Goal: Navigation & Orientation: Find specific page/section

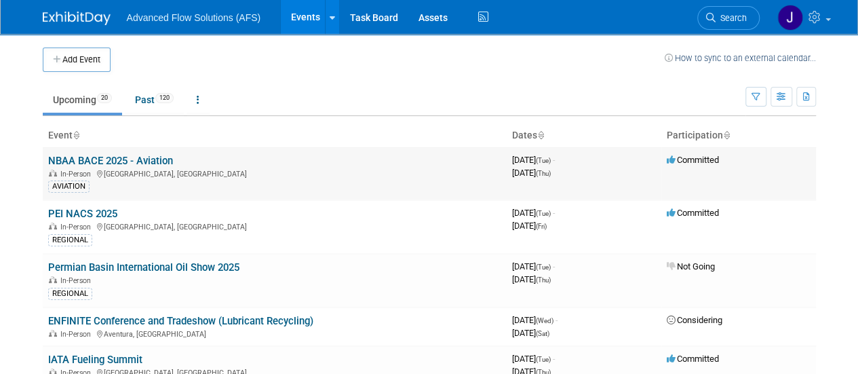
click at [126, 161] on link "NBAA BACE 2025 - Aviation" at bounding box center [110, 161] width 125 height 12
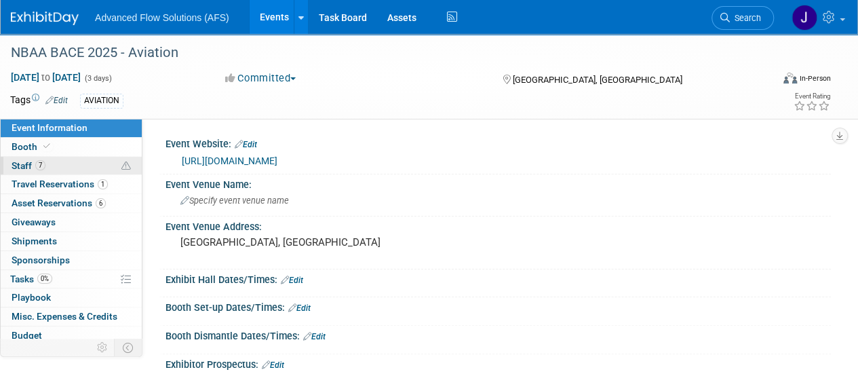
click at [22, 158] on link "7 Staff 7" at bounding box center [71, 166] width 141 height 18
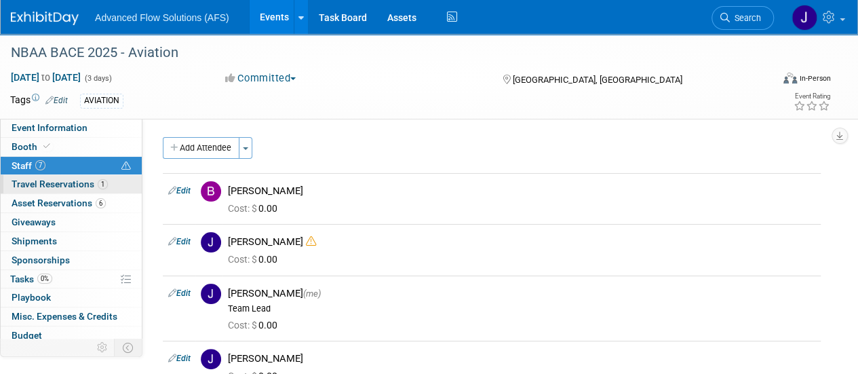
click at [63, 185] on span "Travel Reservations 1" at bounding box center [60, 183] width 96 height 11
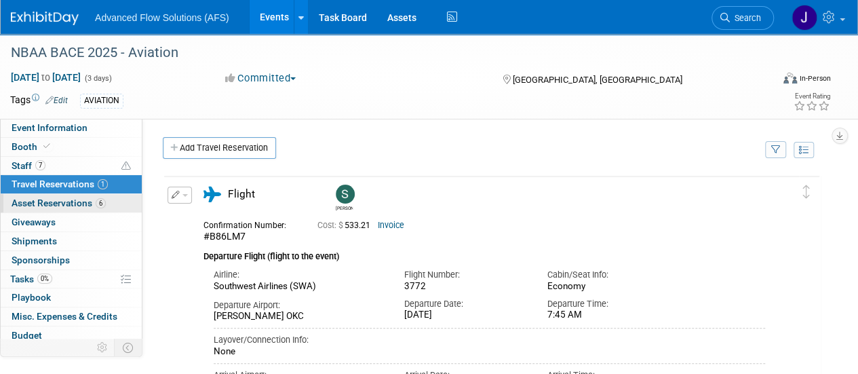
click at [68, 208] on link "6 Asset Reservations 6" at bounding box center [71, 203] width 141 height 18
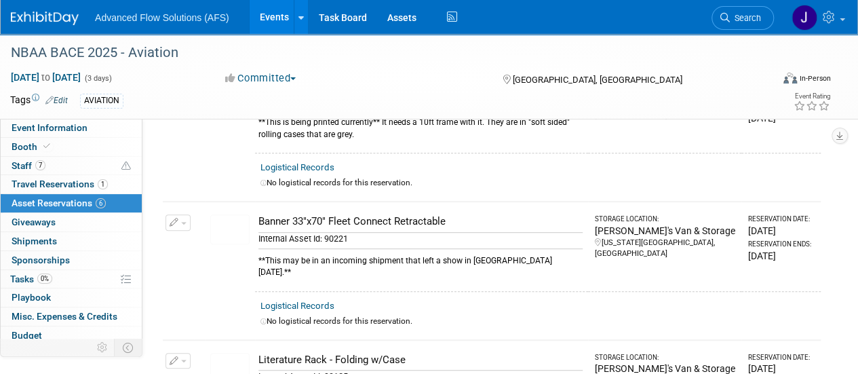
scroll to position [265, 0]
click at [225, 218] on img at bounding box center [229, 230] width 39 height 30
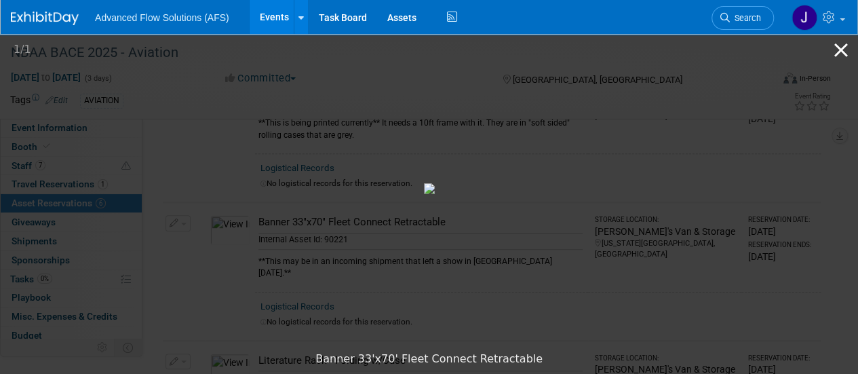
click at [846, 56] on button "Close gallery" at bounding box center [841, 50] width 34 height 32
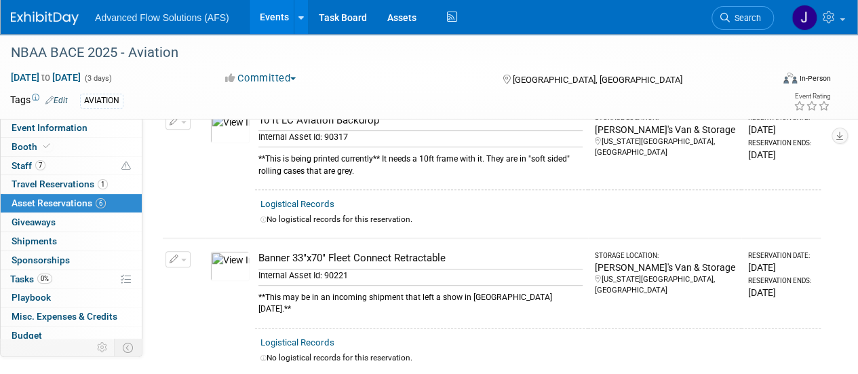
scroll to position [0, 0]
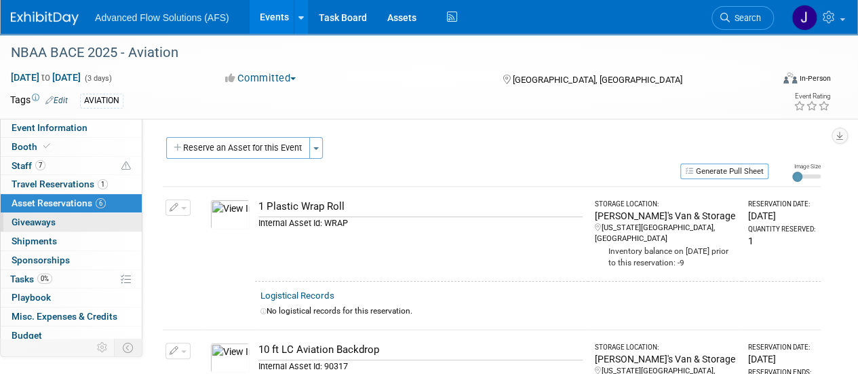
click at [45, 220] on span "Giveaways 0" at bounding box center [34, 221] width 44 height 11
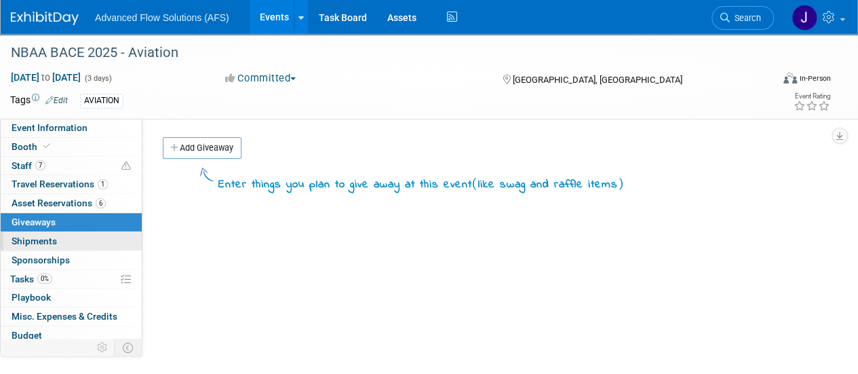
click at [45, 235] on span "Shipments 0" at bounding box center [34, 240] width 45 height 11
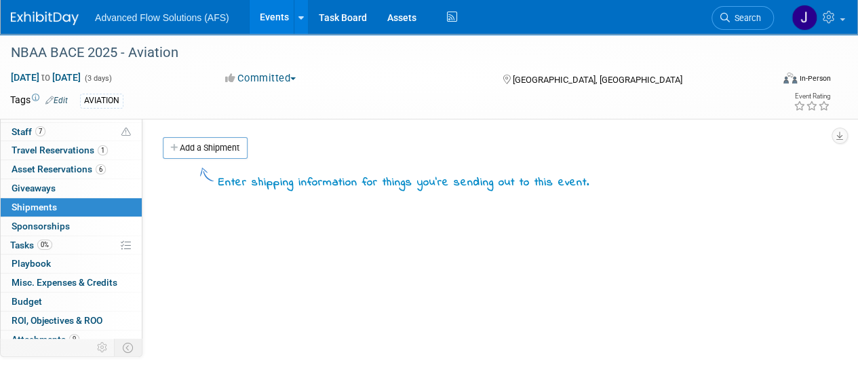
scroll to position [32, 0]
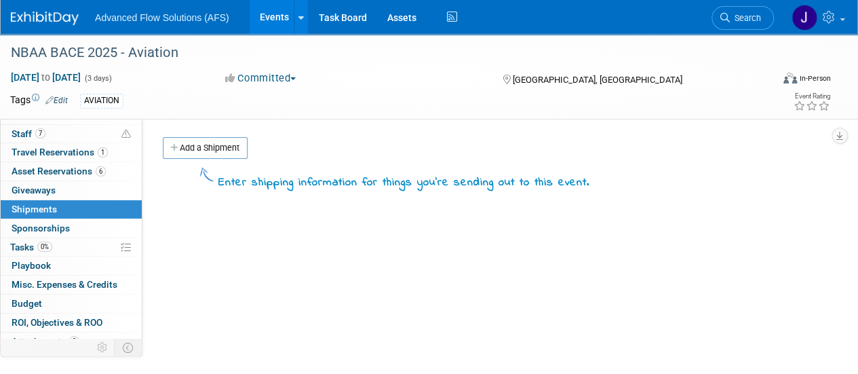
drag, startPoint x: 48, startPoint y: 248, endPoint x: 249, endPoint y: 266, distance: 201.5
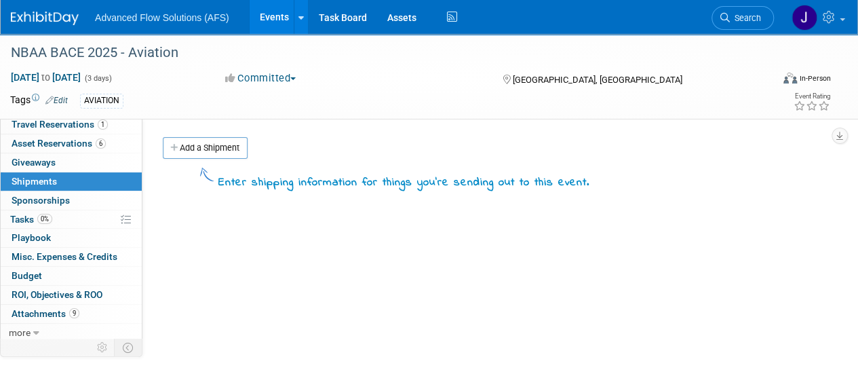
drag, startPoint x: 249, startPoint y: 266, endPoint x: 500, endPoint y: 342, distance: 262.6
drag, startPoint x: 500, startPoint y: 342, endPoint x: 365, endPoint y: 279, distance: 148.9
drag, startPoint x: 365, startPoint y: 279, endPoint x: 46, endPoint y: 157, distance: 341.6
click at [46, 157] on span "Giveaways 0" at bounding box center [34, 162] width 44 height 11
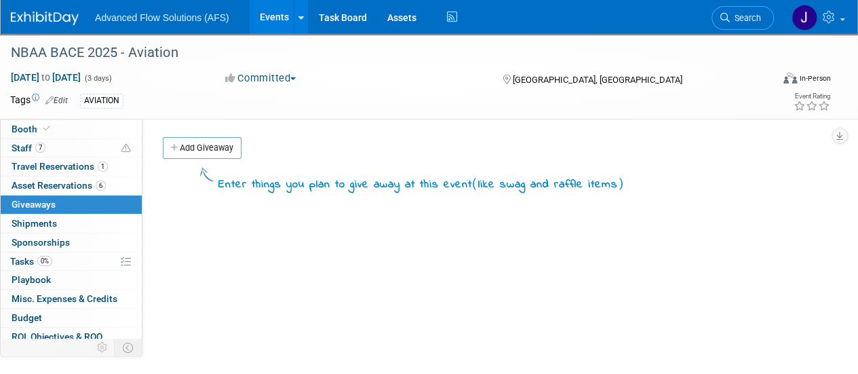
scroll to position [0, 0]
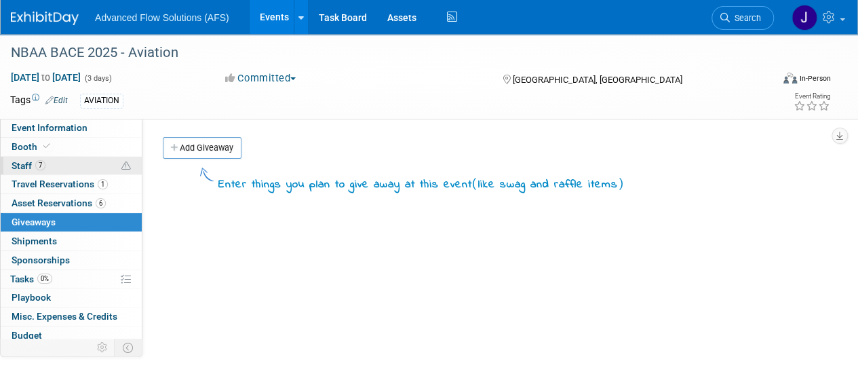
click at [47, 157] on link "7 Staff 7" at bounding box center [71, 166] width 141 height 18
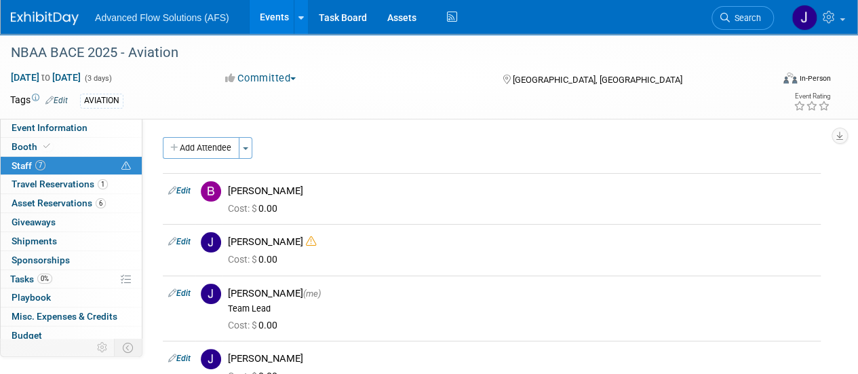
click at [389, 104] on div "AVIATION" at bounding box center [385, 101] width 610 height 15
click at [343, 16] on link "Task Board" at bounding box center [343, 17] width 68 height 34
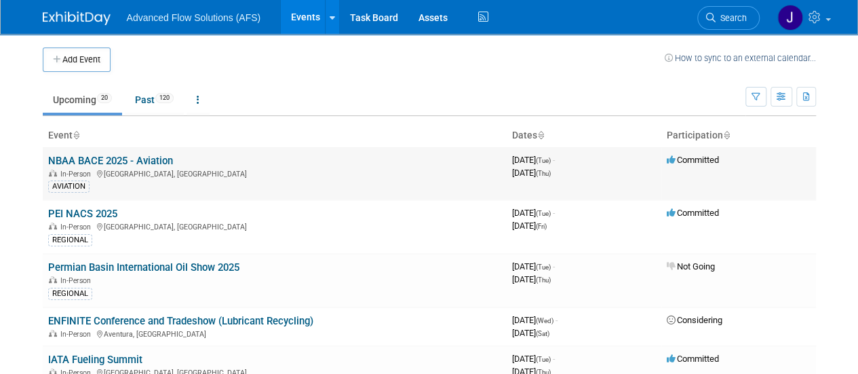
click at [106, 165] on link "NBAA BACE 2025 - Aviation" at bounding box center [110, 161] width 125 height 12
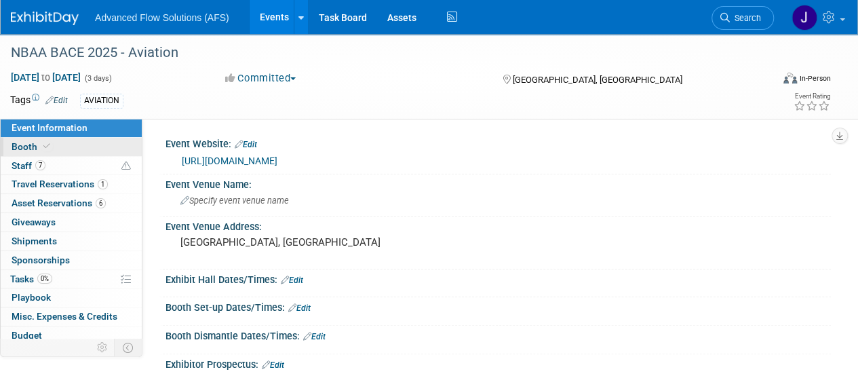
click at [68, 148] on link "Booth" at bounding box center [71, 147] width 141 height 18
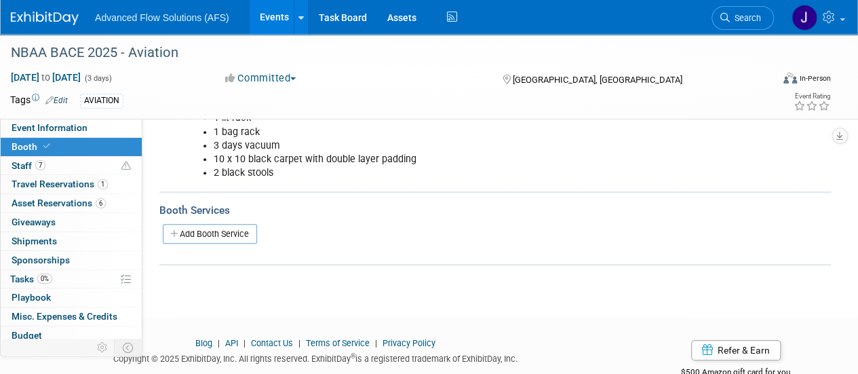
scroll to position [324, 0]
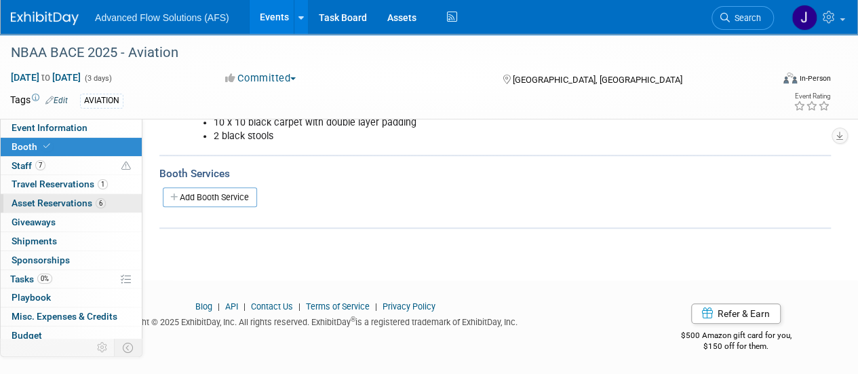
click at [40, 199] on span "Asset Reservations 6" at bounding box center [59, 202] width 94 height 11
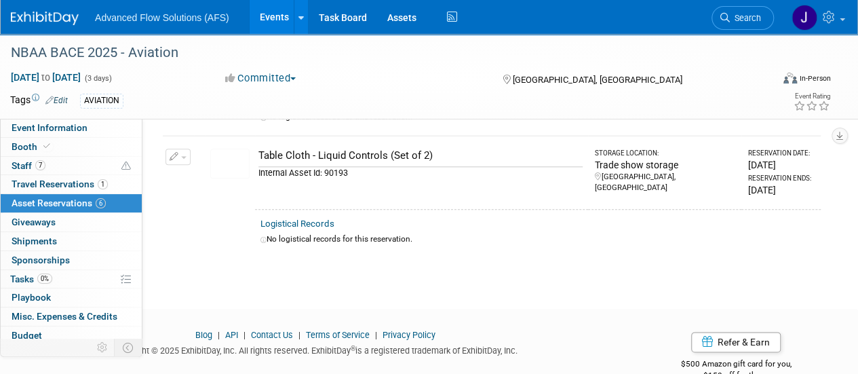
scroll to position [713, 0]
click at [47, 226] on span "Giveaways 0" at bounding box center [34, 221] width 44 height 11
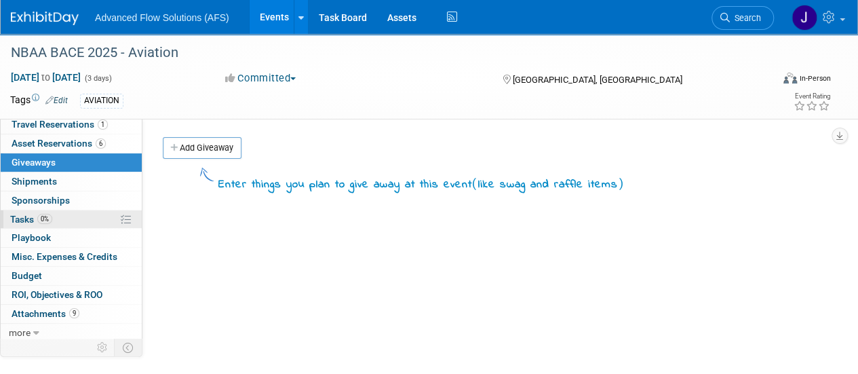
scroll to position [59, 0]
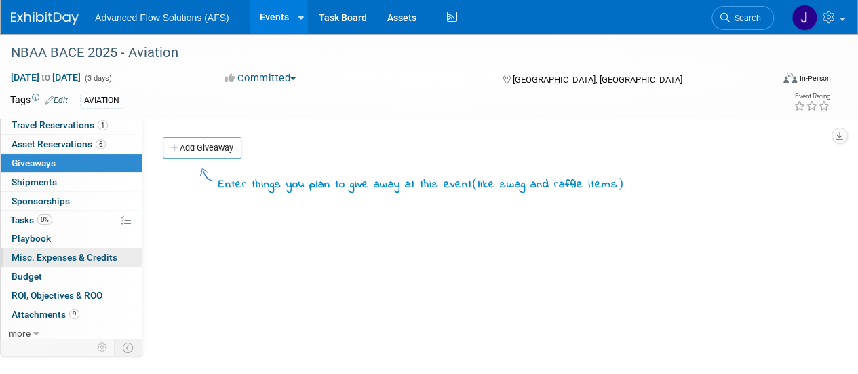
click at [79, 253] on span "Misc. Expenses & Credits 0" at bounding box center [65, 257] width 106 height 11
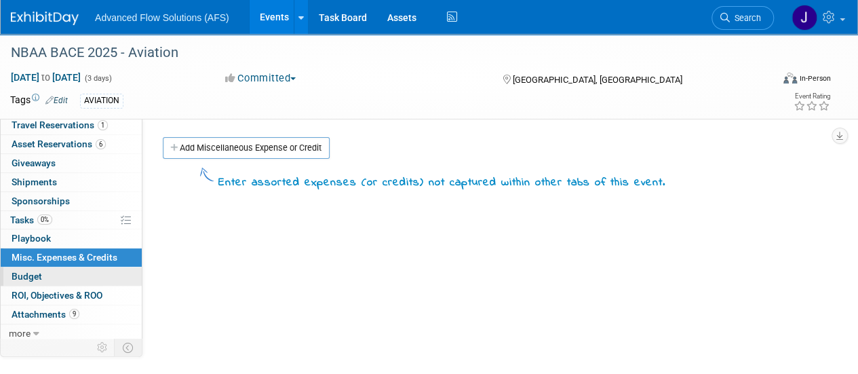
click at [54, 267] on link "Budget" at bounding box center [71, 276] width 141 height 18
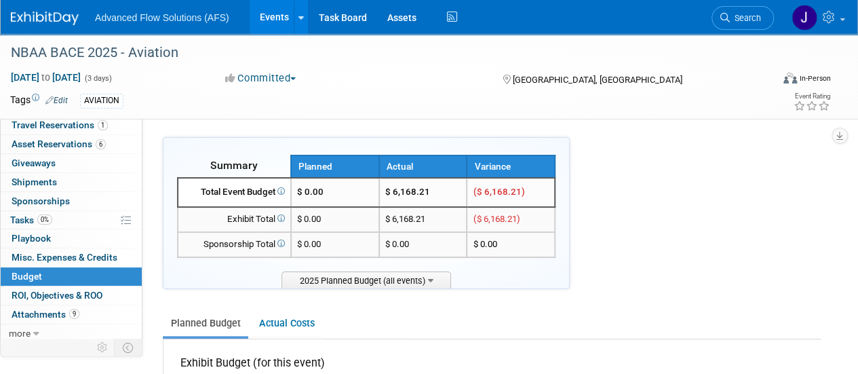
click at [54, 276] on link "Budget" at bounding box center [71, 276] width 141 height 18
click at [52, 296] on span "ROI, Objectives & ROO 0" at bounding box center [57, 295] width 91 height 11
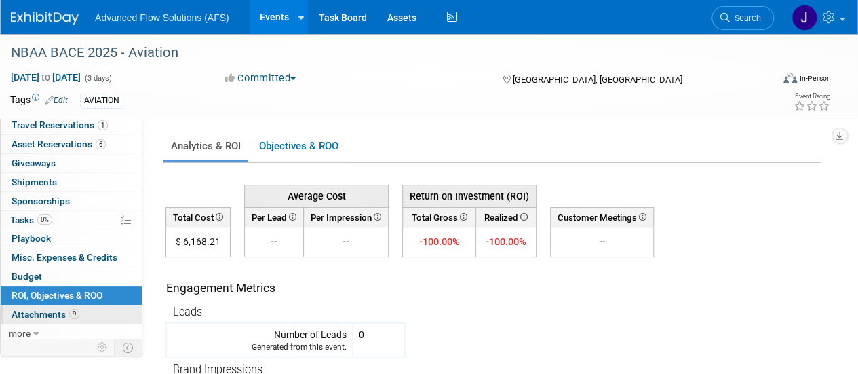
click at [49, 309] on span "Attachments 9" at bounding box center [46, 314] width 68 height 11
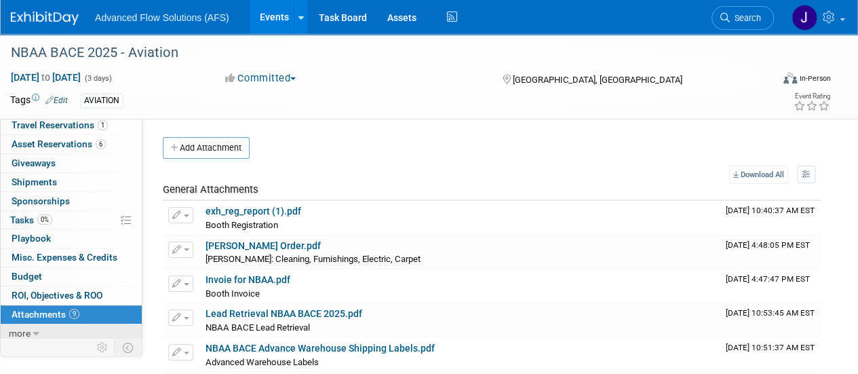
click at [35, 329] on icon at bounding box center [36, 333] width 6 height 9
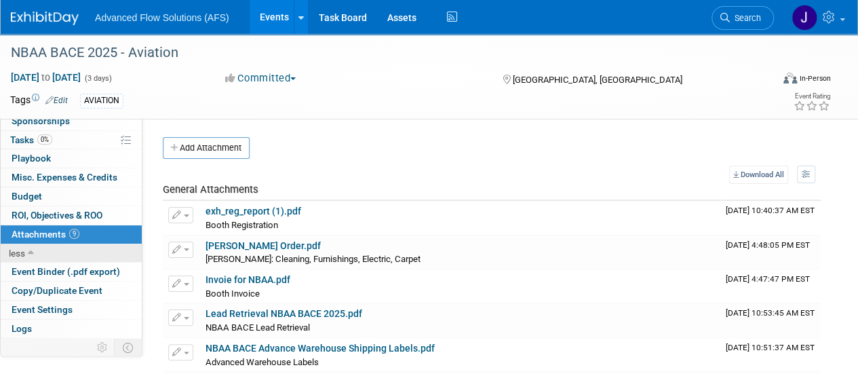
scroll to position [153, 0]
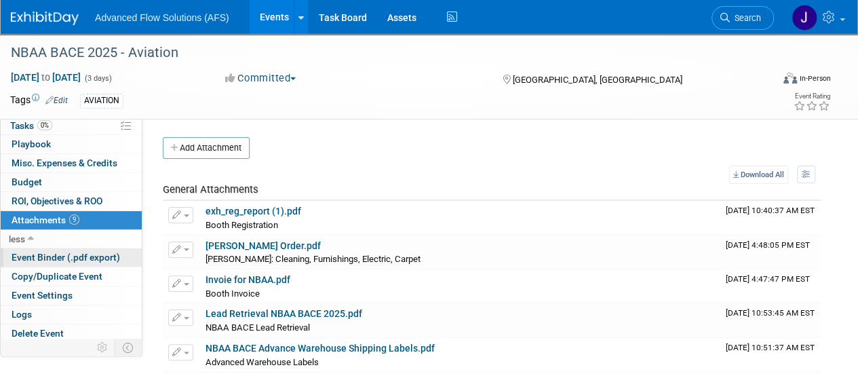
click at [53, 252] on span "Event Binder (.pdf export)" at bounding box center [66, 257] width 108 height 11
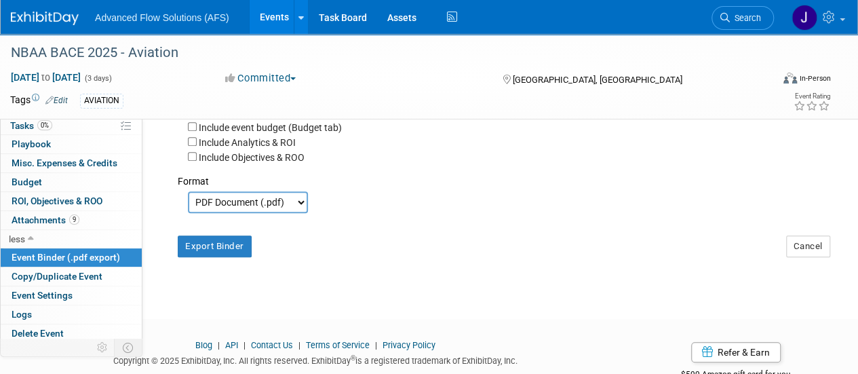
scroll to position [376, 0]
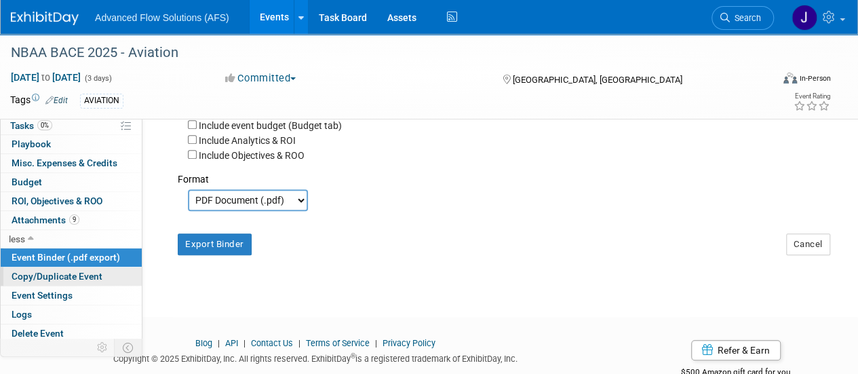
click at [64, 280] on link "Copy/Duplicate Event" at bounding box center [71, 276] width 141 height 18
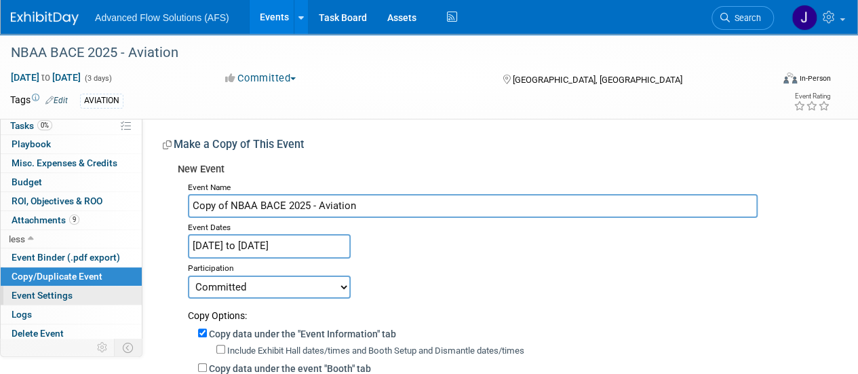
click at [57, 291] on span "Event Settings" at bounding box center [42, 295] width 61 height 11
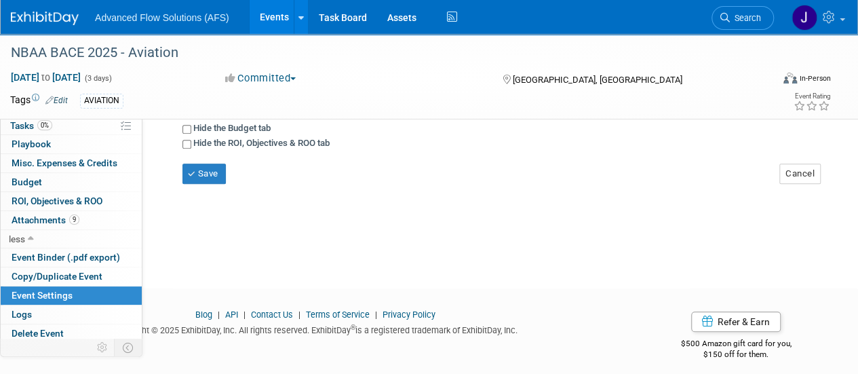
scroll to position [260, 0]
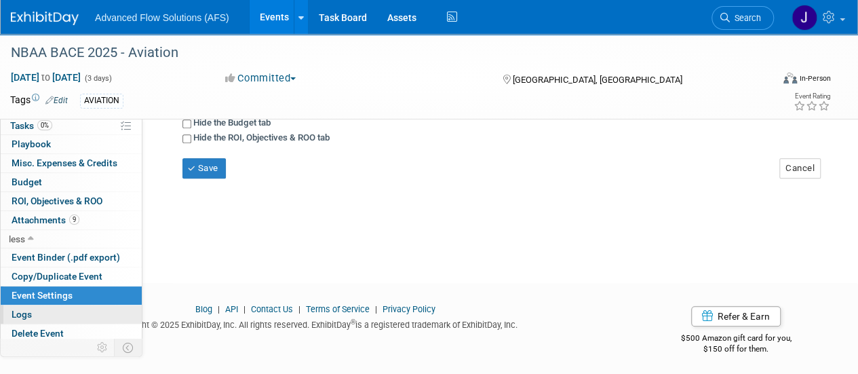
click at [44, 317] on link "Logs" at bounding box center [71, 314] width 141 height 18
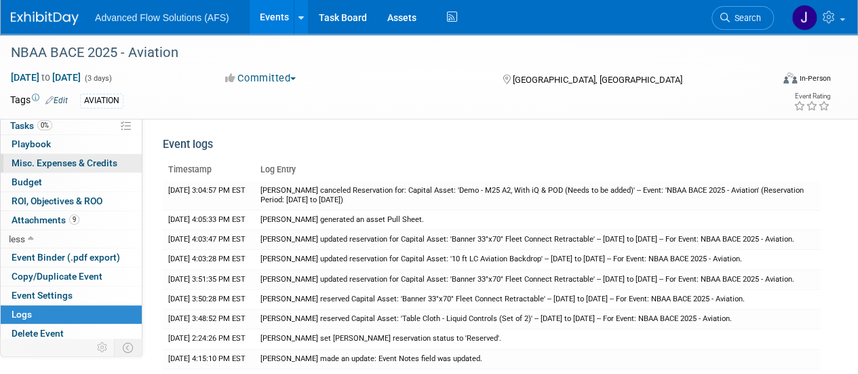
scroll to position [0, 0]
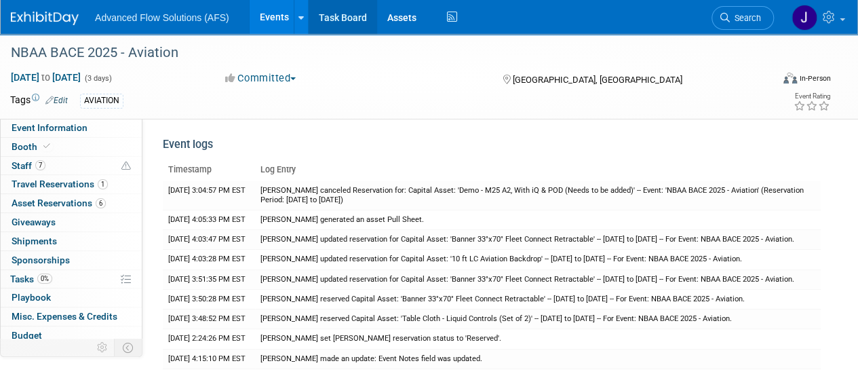
click at [347, 17] on link "Task Board" at bounding box center [343, 17] width 68 height 34
